Goal: Information Seeking & Learning: Learn about a topic

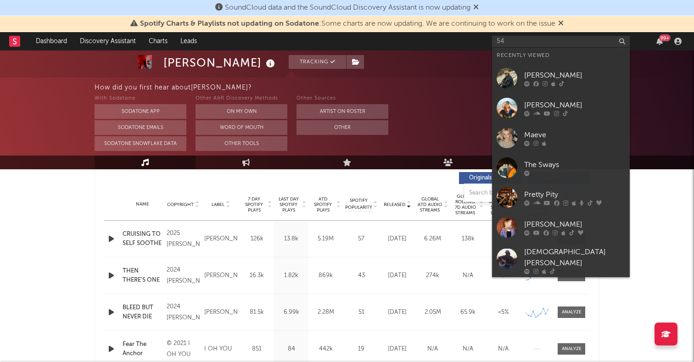
scroll to position [280, 0]
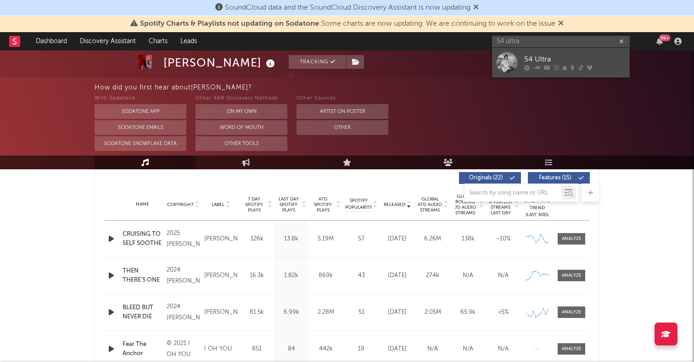
type input "54 ultra"
click at [515, 73] on link "54 Ultra" at bounding box center [561, 63] width 138 height 30
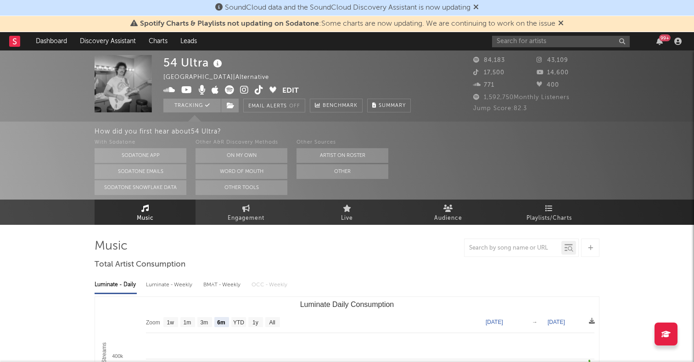
click at [272, 317] on rect "Luminate Daily Consumption" at bounding box center [272, 322] width 15 height 10
select select "All"
type input "[DATE]"
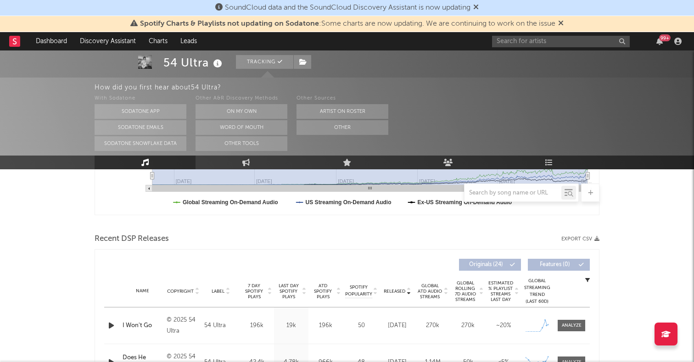
scroll to position [347, 0]
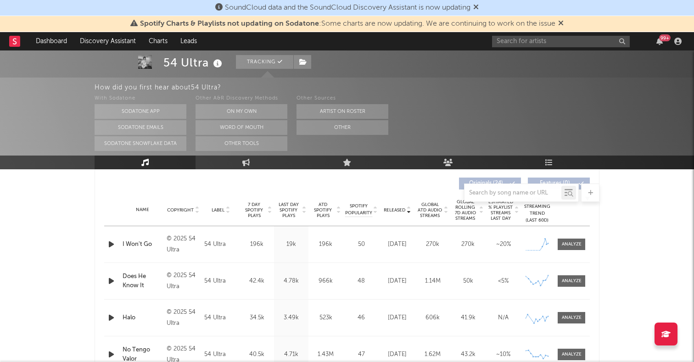
click at [110, 247] on icon "button" at bounding box center [111, 244] width 10 height 11
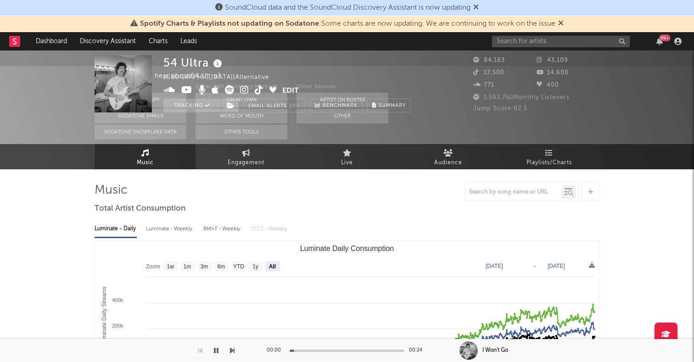
scroll to position [0, 0]
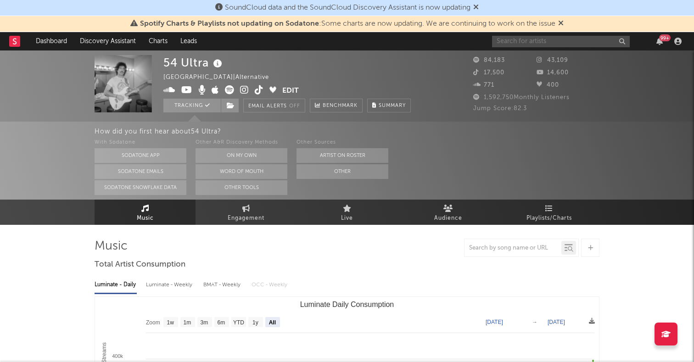
click at [537, 39] on input "text" at bounding box center [561, 41] width 138 height 11
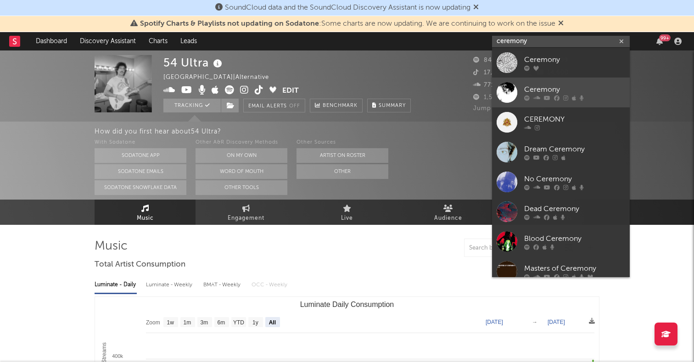
type input "ceremony"
click at [502, 87] on div at bounding box center [507, 92] width 21 height 21
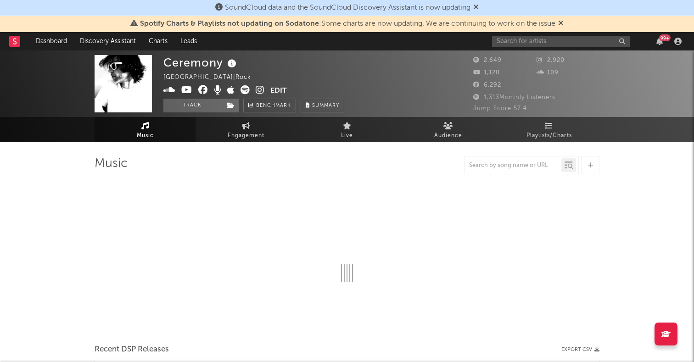
select select "1w"
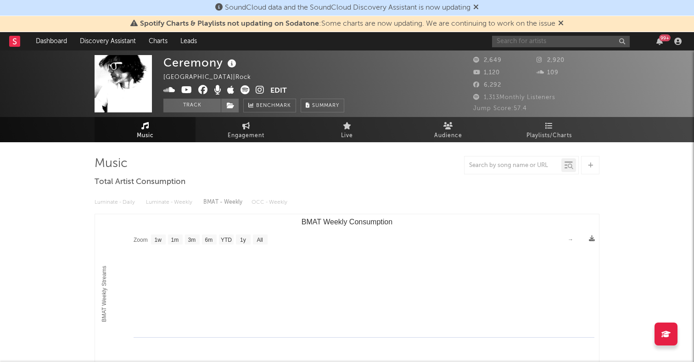
click at [540, 44] on input "text" at bounding box center [561, 41] width 138 height 11
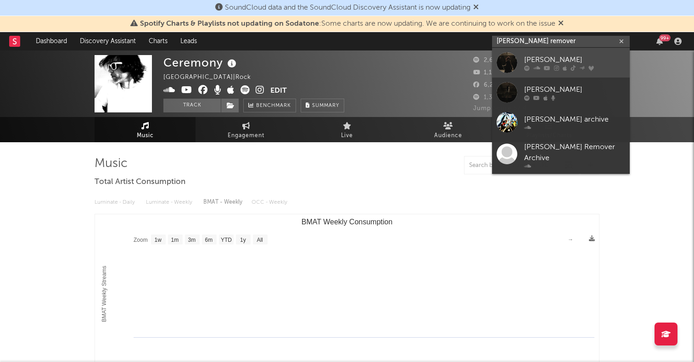
type input "[PERSON_NAME] remover"
click at [507, 63] on div at bounding box center [507, 62] width 21 height 21
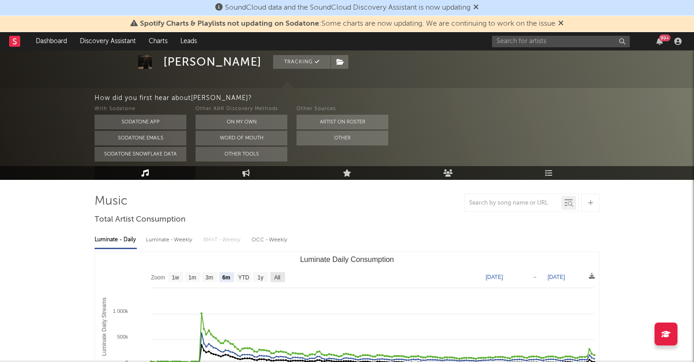
click at [273, 273] on rect "Luminate Daily Consumption" at bounding box center [277, 277] width 15 height 10
select select "All"
type input "[DATE]"
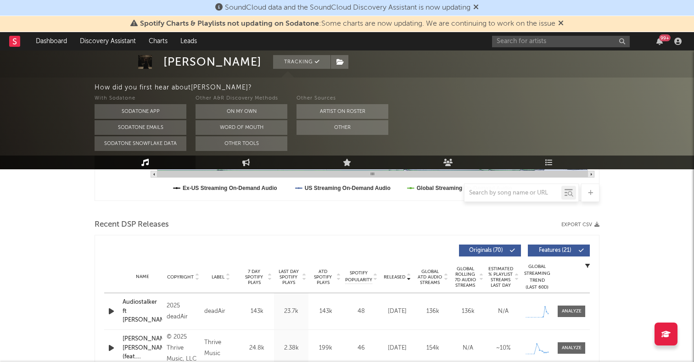
scroll to position [289, 0]
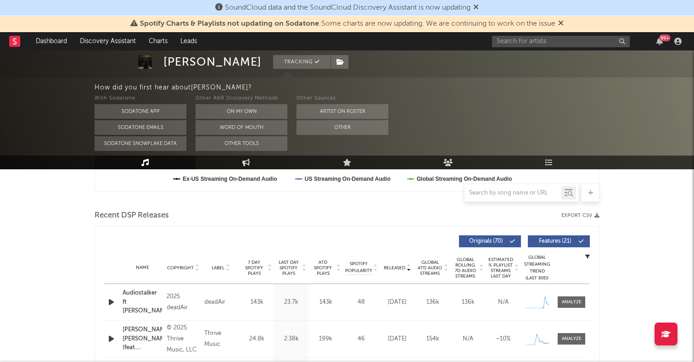
click at [112, 302] on icon "button" at bounding box center [111, 302] width 10 height 11
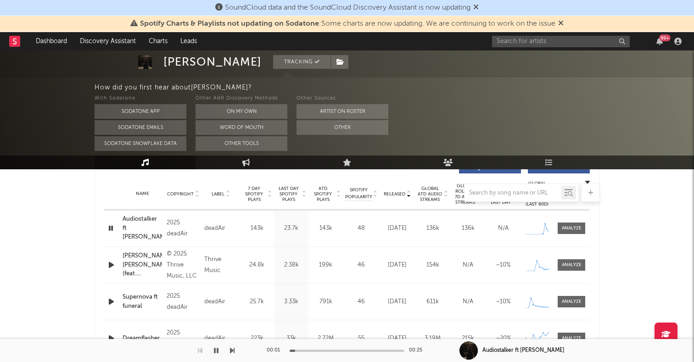
scroll to position [371, 0]
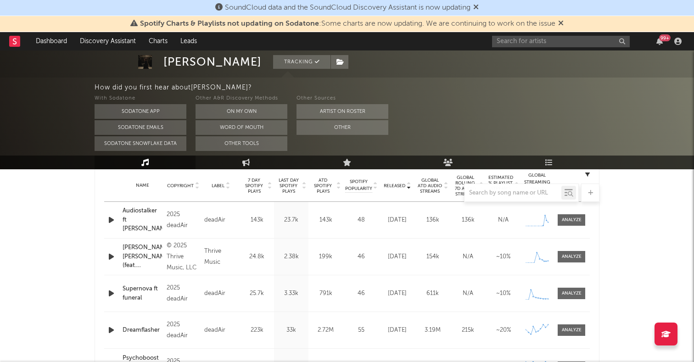
click at [109, 295] on icon "button" at bounding box center [111, 293] width 10 height 11
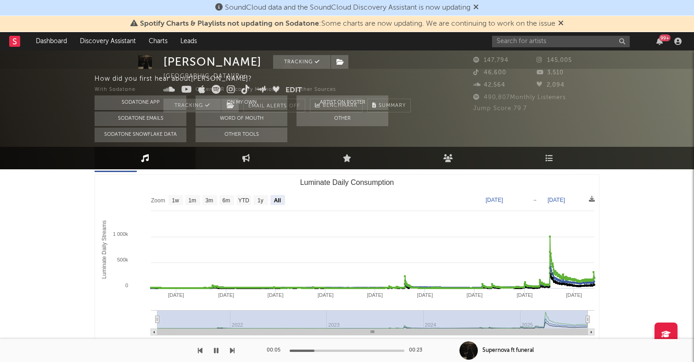
scroll to position [168, 0]
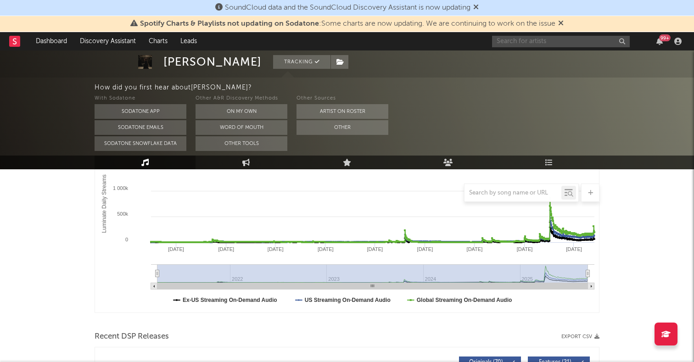
click at [542, 43] on input "text" at bounding box center [561, 41] width 138 height 11
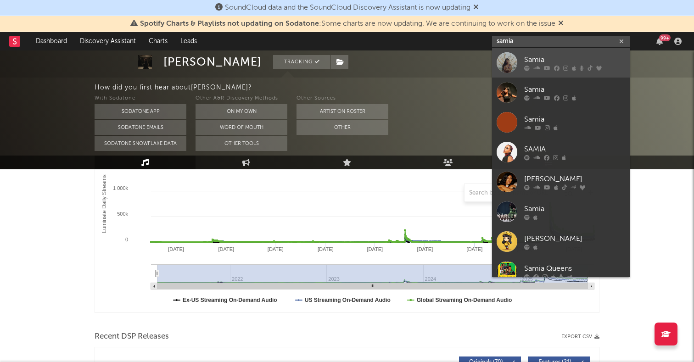
type input "samia"
click at [506, 59] on div at bounding box center [507, 62] width 21 height 21
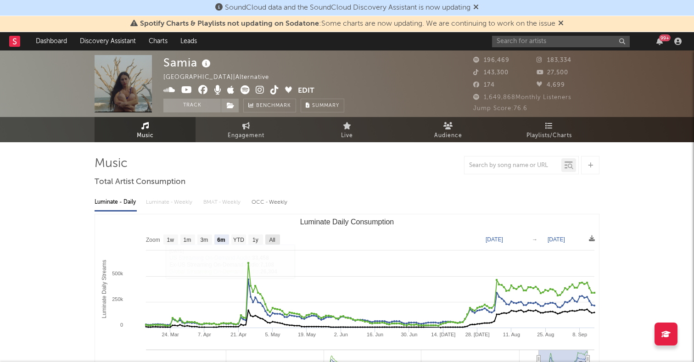
click at [270, 241] on text "All" at bounding box center [272, 240] width 6 height 6
select select "All"
type input "[DATE]"
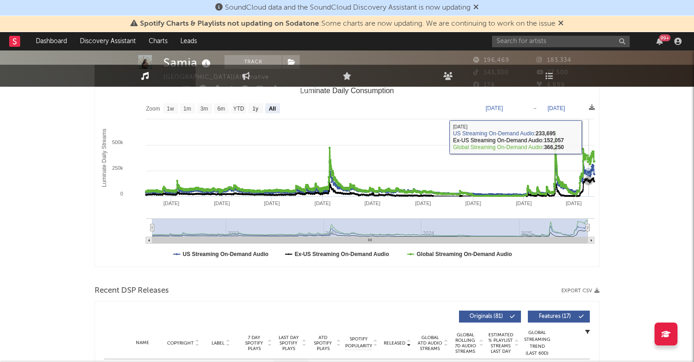
scroll to position [229, 0]
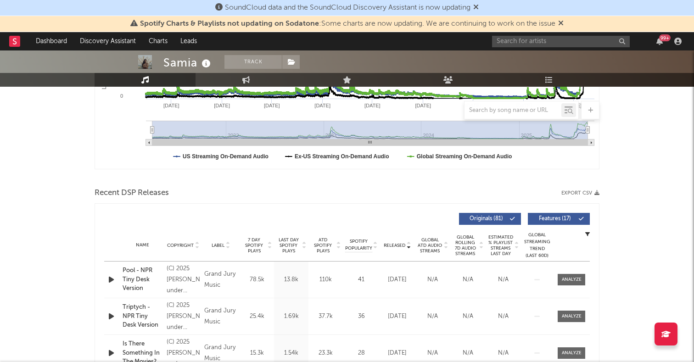
click at [112, 281] on icon "button" at bounding box center [111, 279] width 10 height 11
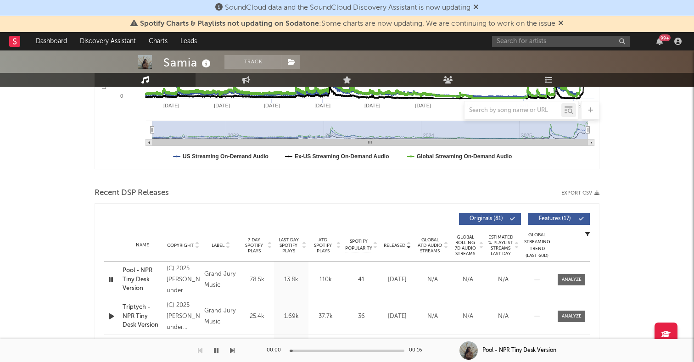
click at [112, 314] on icon "button" at bounding box center [111, 316] width 10 height 11
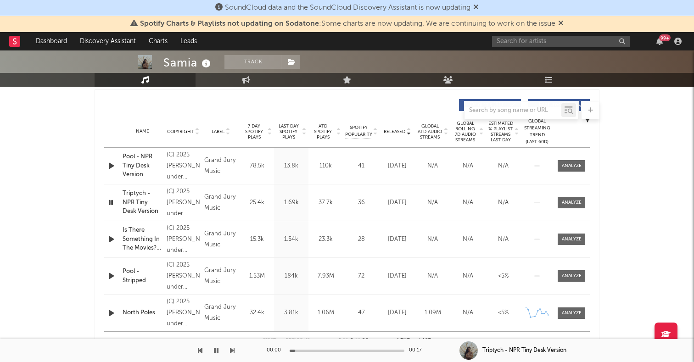
scroll to position [343, 0]
click at [108, 275] on icon "button" at bounding box center [111, 275] width 10 height 11
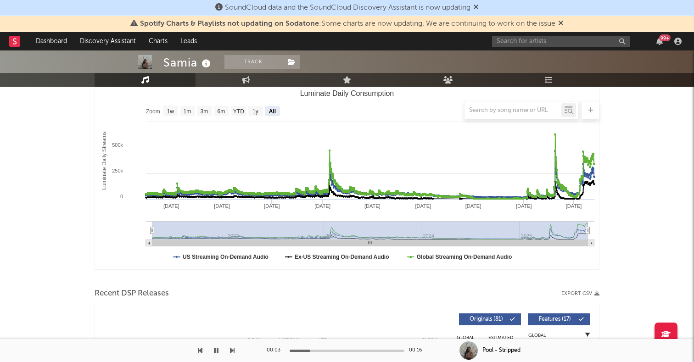
scroll to position [0, 0]
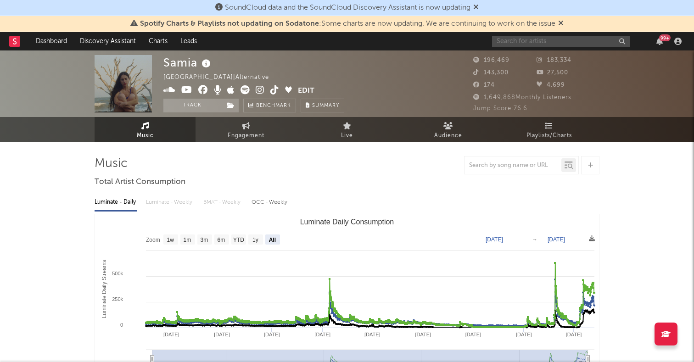
click at [524, 41] on input "text" at bounding box center [561, 41] width 138 height 11
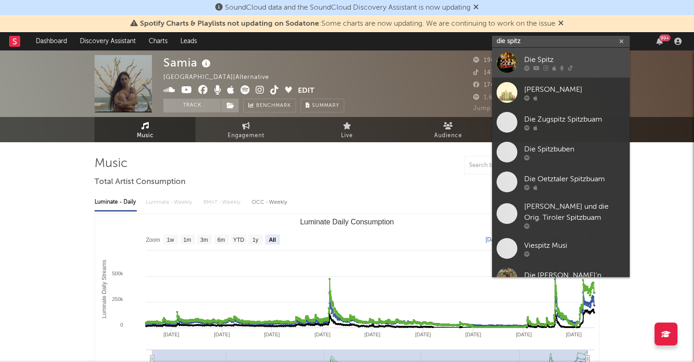
type input "die spitz"
click at [504, 60] on div at bounding box center [507, 62] width 21 height 21
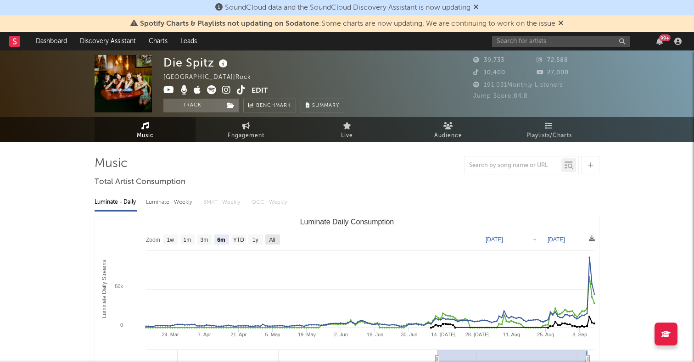
click at [272, 241] on text "All" at bounding box center [272, 240] width 6 height 6
select select "All"
type input "[DATE]"
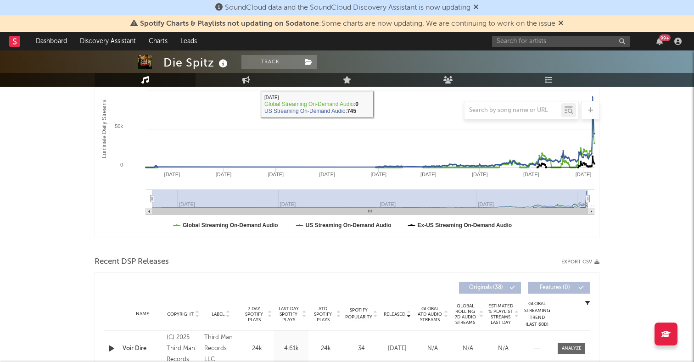
scroll to position [175, 0]
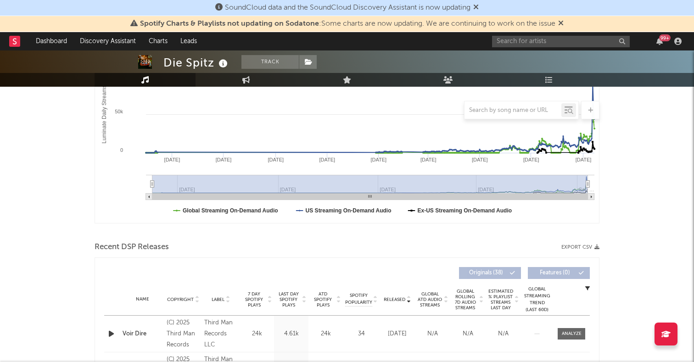
click at [111, 335] on icon "button" at bounding box center [111, 333] width 10 height 11
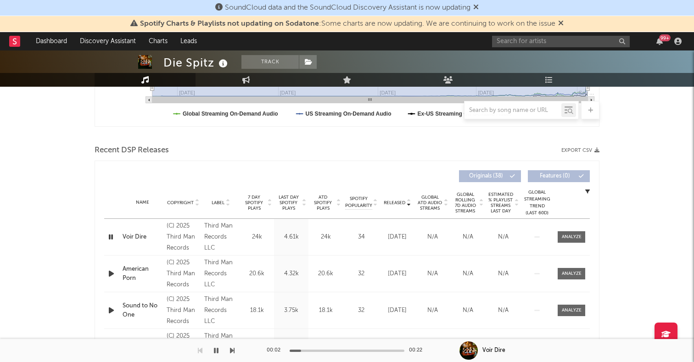
scroll to position [286, 0]
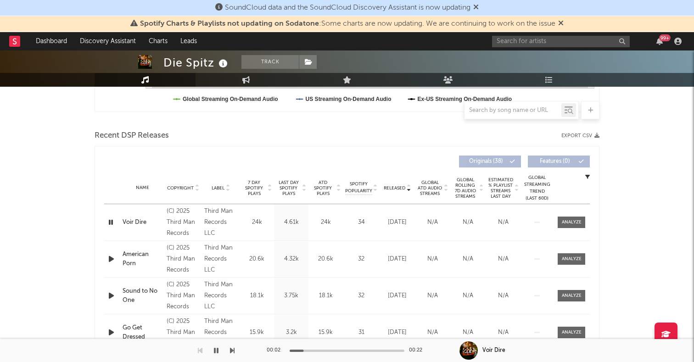
click at [110, 258] on icon "button" at bounding box center [111, 258] width 10 height 11
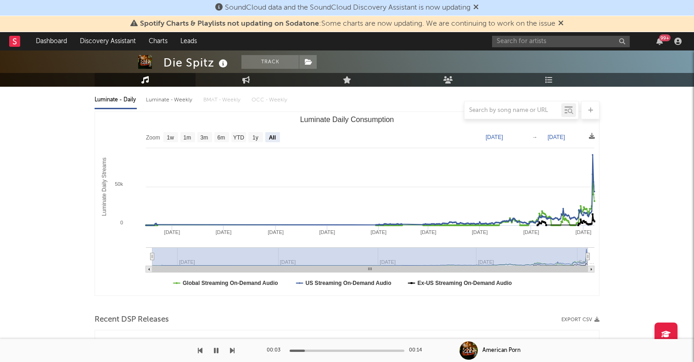
scroll to position [0, 0]
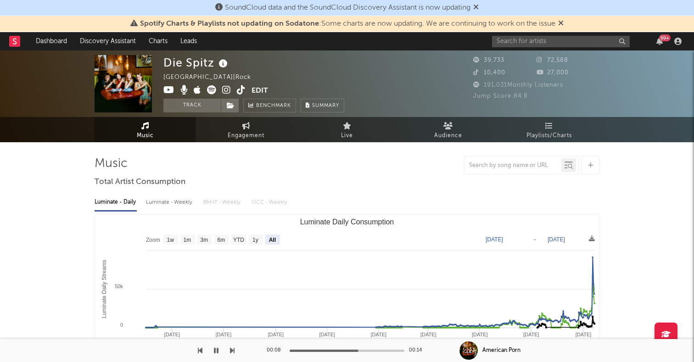
click at [224, 91] on icon at bounding box center [226, 89] width 9 height 9
click at [230, 136] on span "Engagement" at bounding box center [246, 135] width 37 height 11
select select "1w"
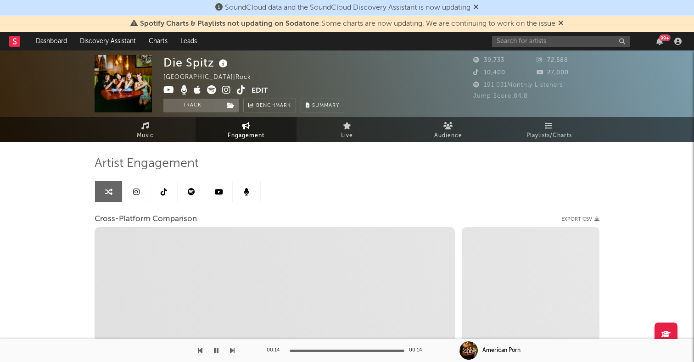
click at [158, 195] on link at bounding box center [164, 191] width 28 height 21
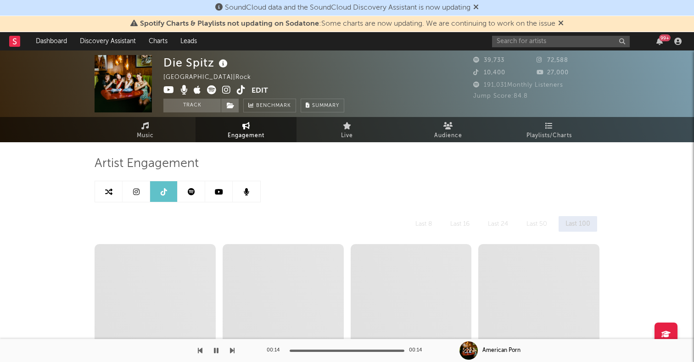
select select "6m"
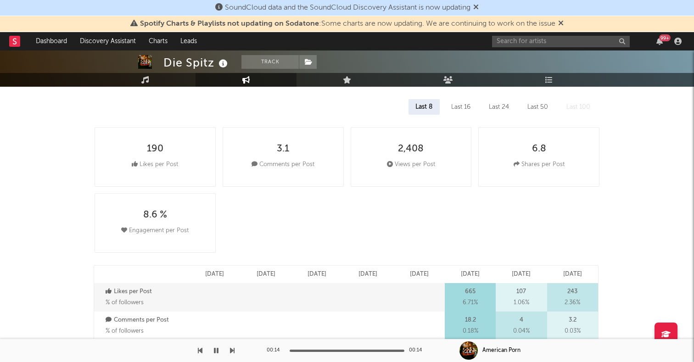
scroll to position [54, 0]
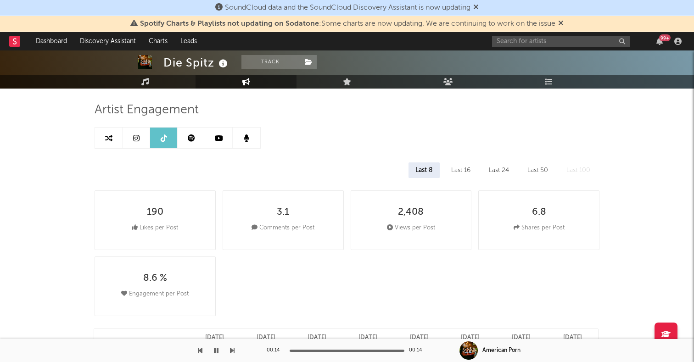
click at [140, 145] on link at bounding box center [137, 138] width 28 height 21
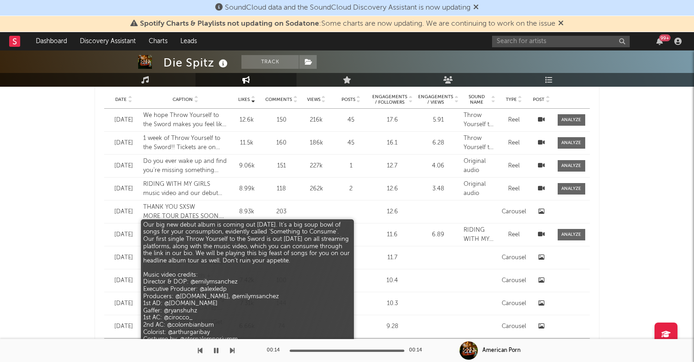
select select "6m"
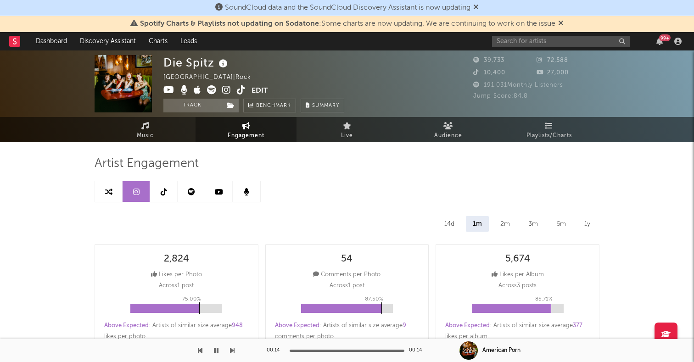
click at [112, 191] on icon at bounding box center [108, 191] width 7 height 7
select select "1m"
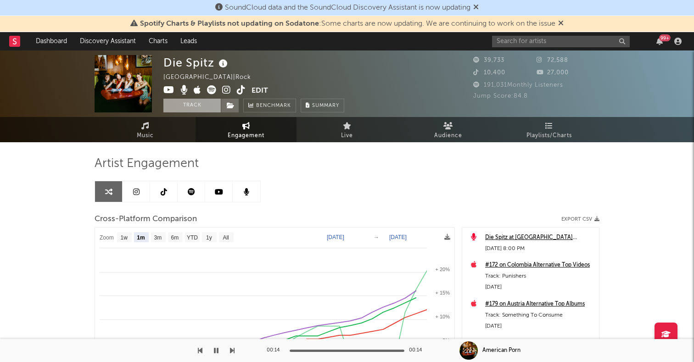
click at [190, 106] on button "Track" at bounding box center [191, 106] width 57 height 14
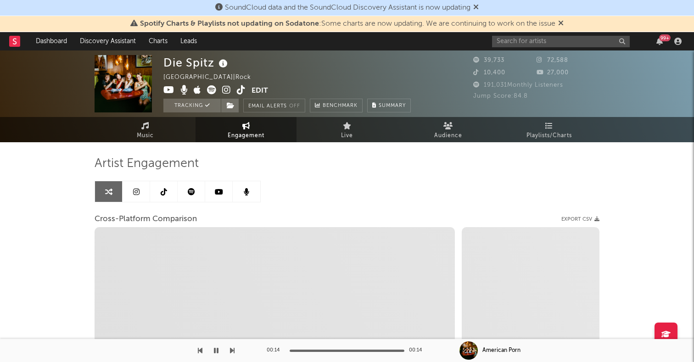
select select "1w"
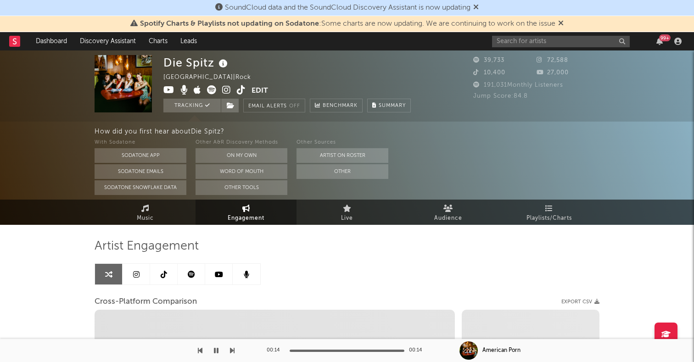
select select "1m"
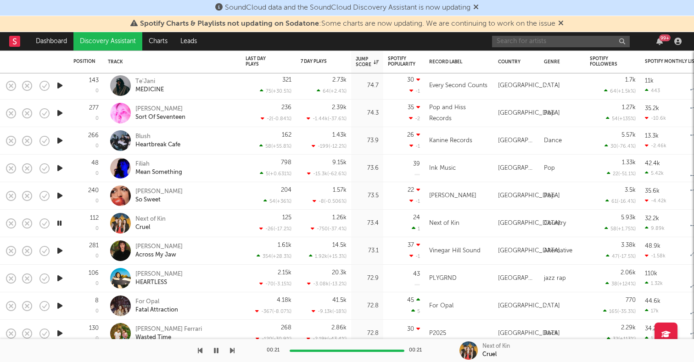
click at [542, 38] on input "text" at bounding box center [561, 41] width 138 height 11
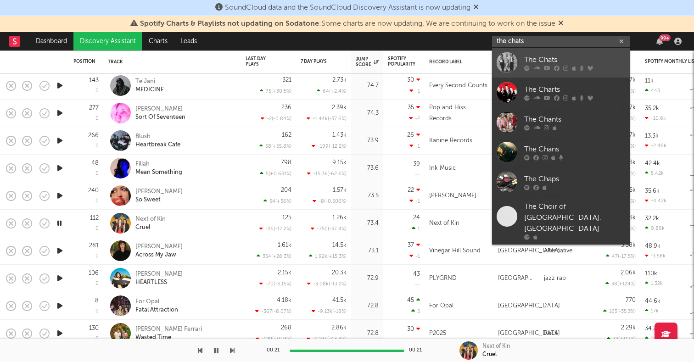
type input "the chats"
click at [512, 56] on div at bounding box center [507, 62] width 21 height 21
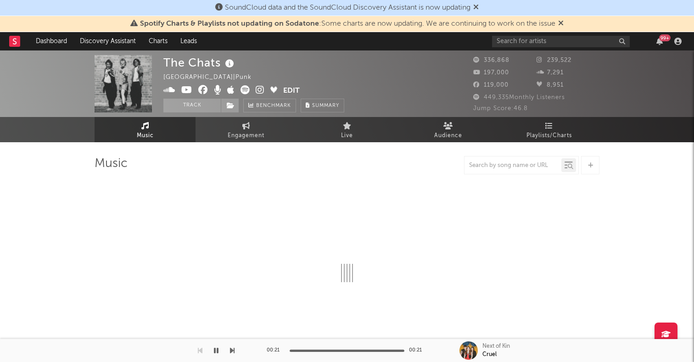
select select "6m"
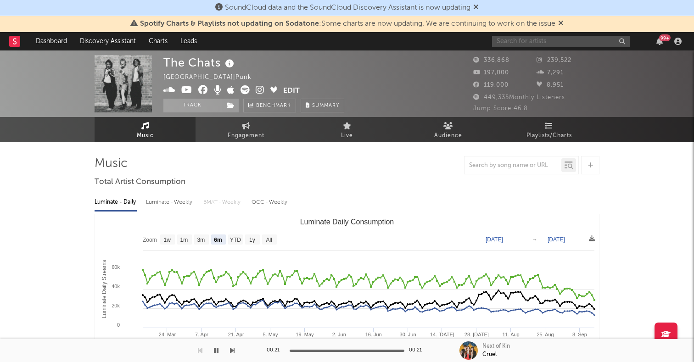
click at [519, 42] on input "text" at bounding box center [561, 41] width 138 height 11
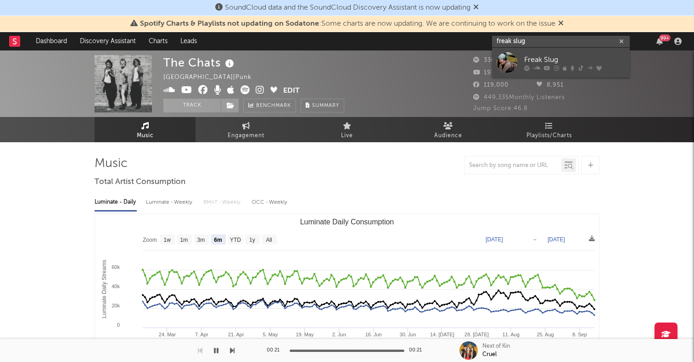
type input "freak slug"
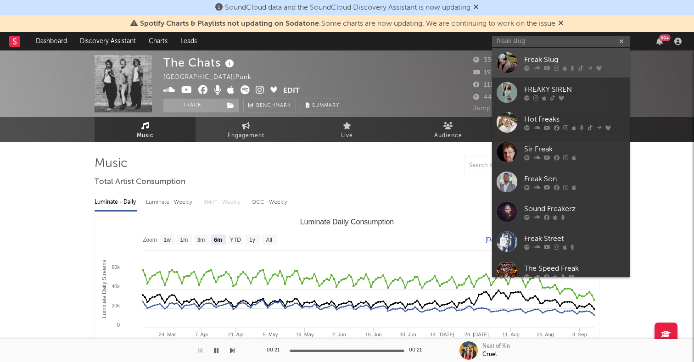
click at [508, 55] on div at bounding box center [507, 62] width 21 height 21
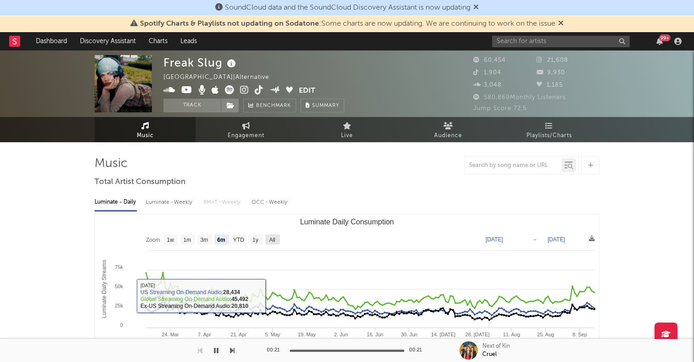
click at [272, 244] on rect "Luminate Daily Consumption" at bounding box center [272, 240] width 15 height 10
select select "All"
type input "[DATE]"
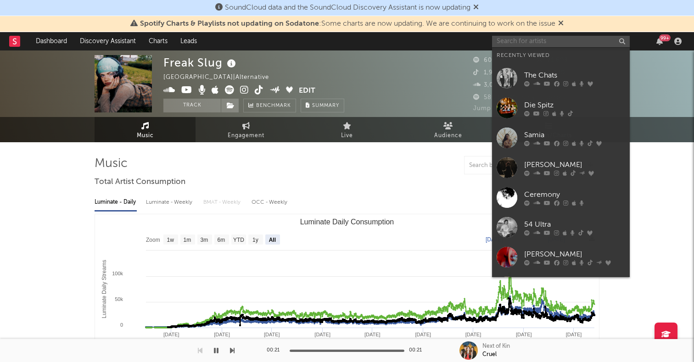
click at [527, 39] on input "text" at bounding box center [561, 41] width 138 height 11
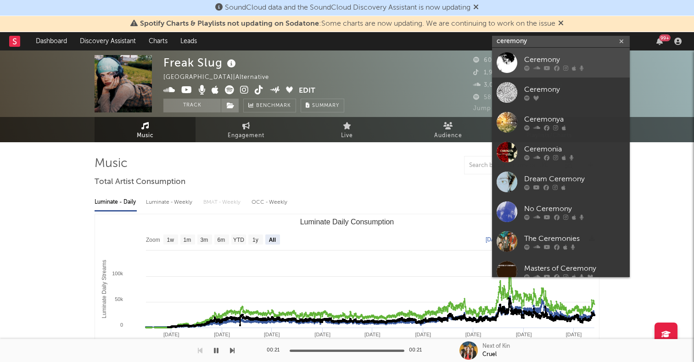
type input "ceremony"
click at [509, 54] on div at bounding box center [507, 62] width 21 height 21
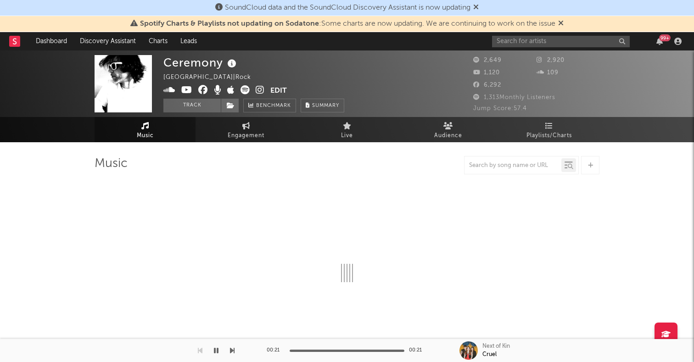
select select "1w"
